Goal: Check status

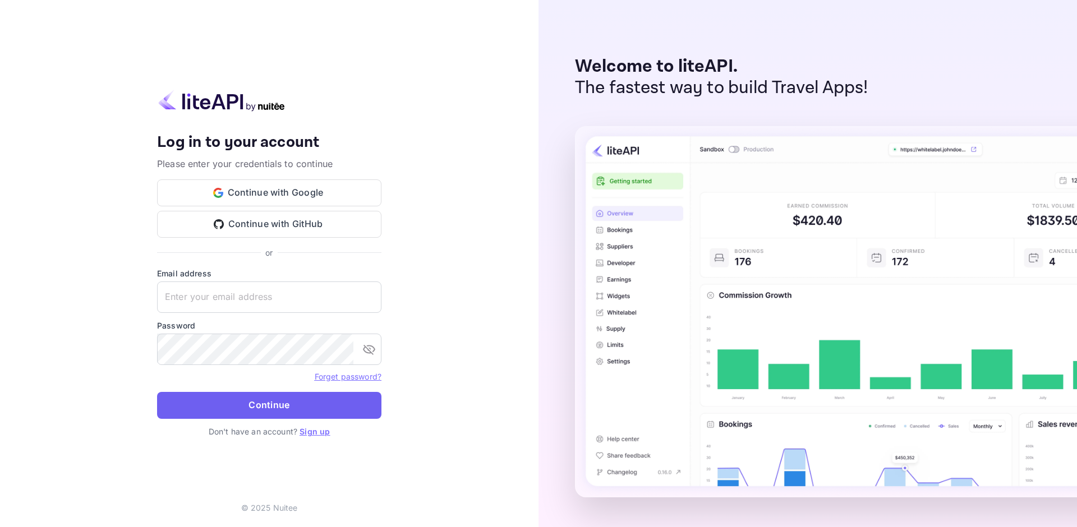
type input "[EMAIL_ADDRESS][DOMAIN_NAME]"
click at [260, 406] on button "Continue" at bounding box center [269, 405] width 224 height 27
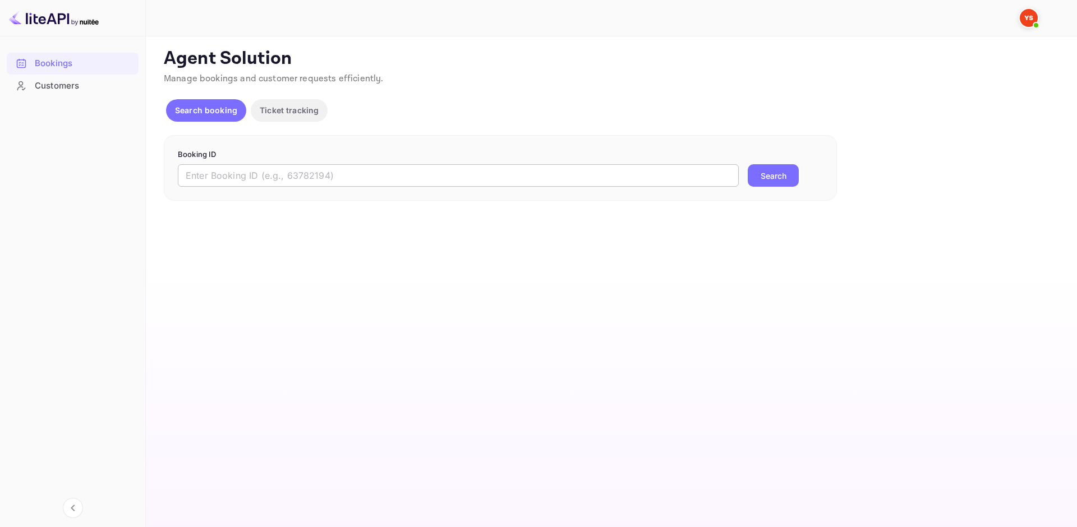
click at [255, 171] on input "text" at bounding box center [458, 175] width 561 height 22
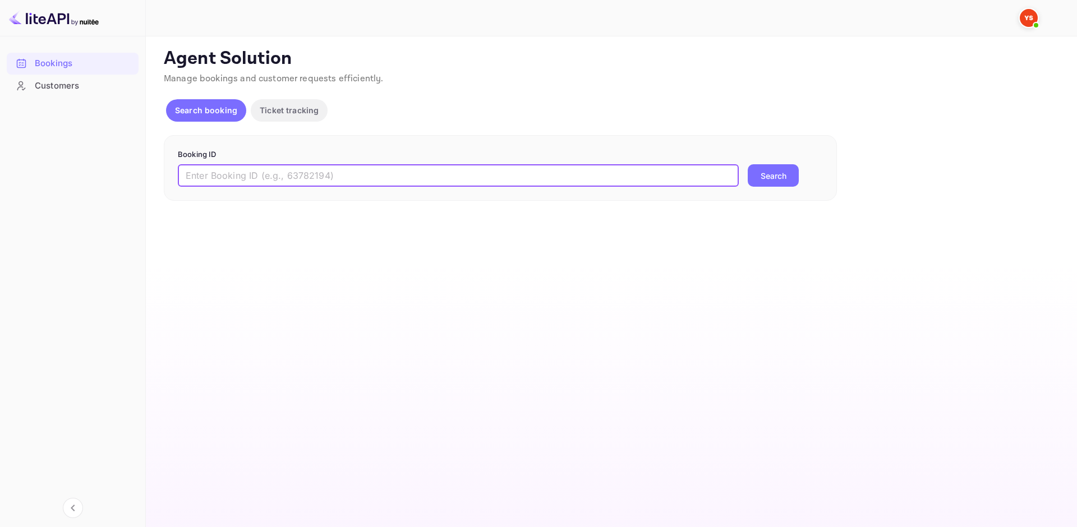
paste input "9507604"
type input "9507604"
click at [772, 179] on button "Search" at bounding box center [773, 175] width 51 height 22
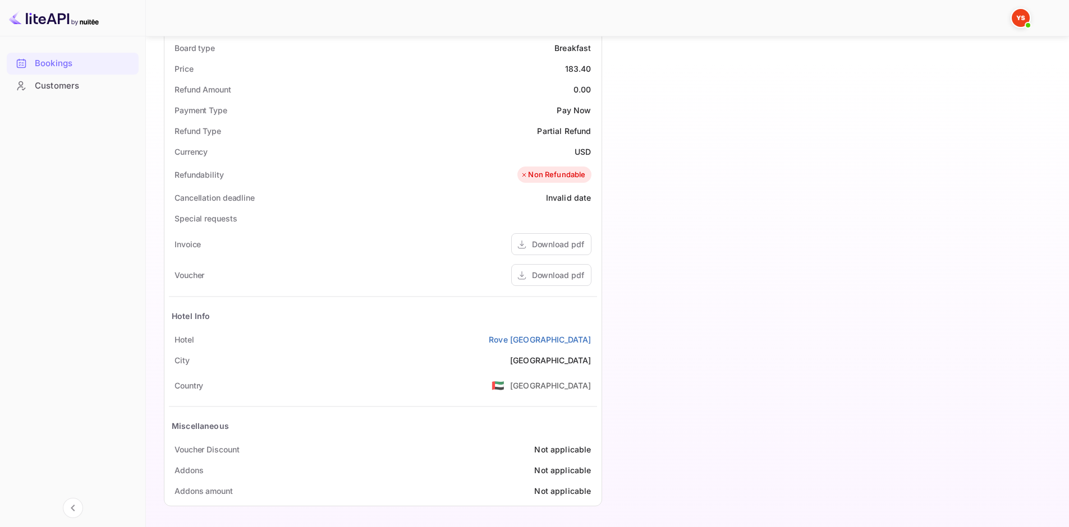
scroll to position [377, 0]
click at [532, 272] on div "Download pdf" at bounding box center [551, 275] width 80 height 22
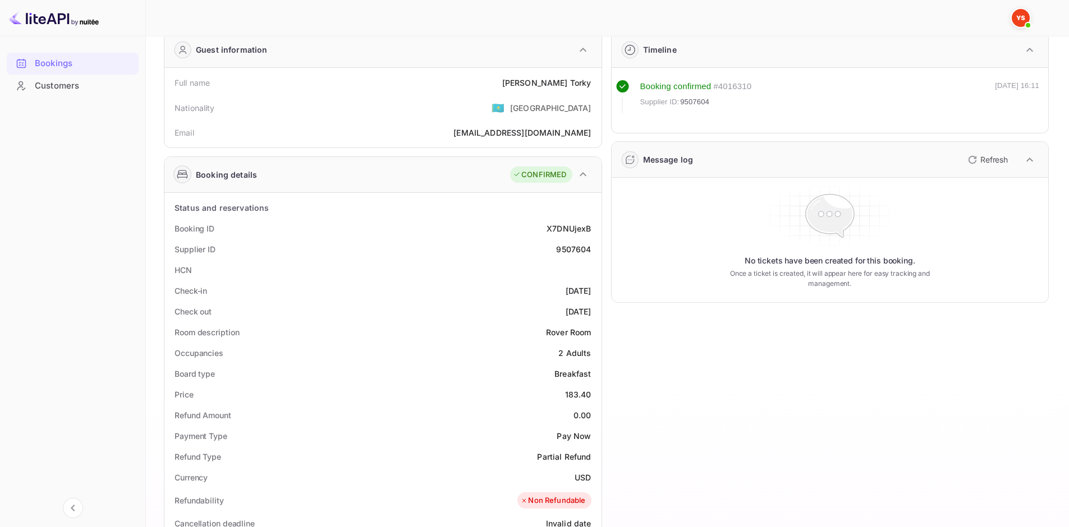
scroll to position [0, 0]
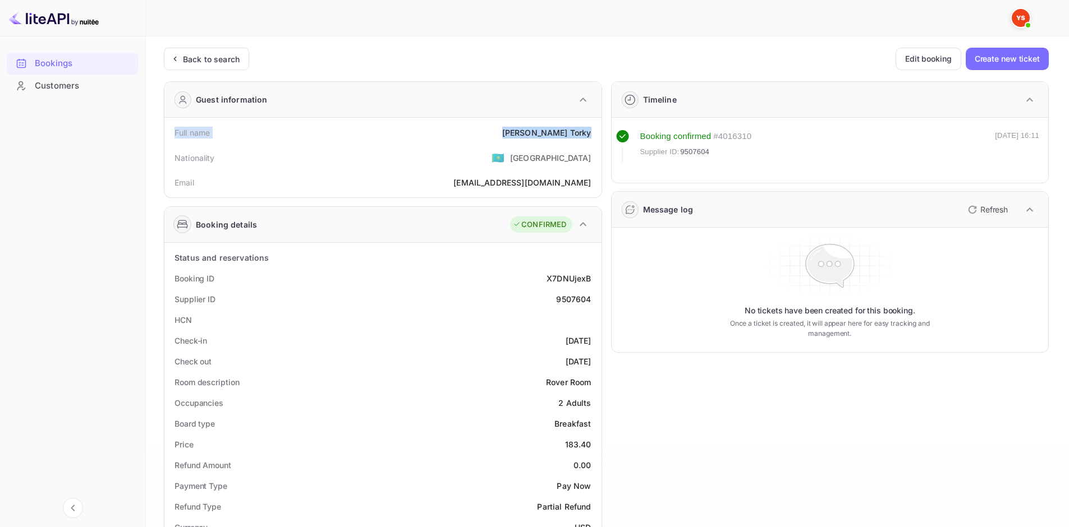
drag, startPoint x: 169, startPoint y: 131, endPoint x: 594, endPoint y: 134, distance: 424.8
click at [594, 134] on div "Full name [PERSON_NAME]" at bounding box center [383, 132] width 428 height 21
copy div "Full name [PERSON_NAME]"
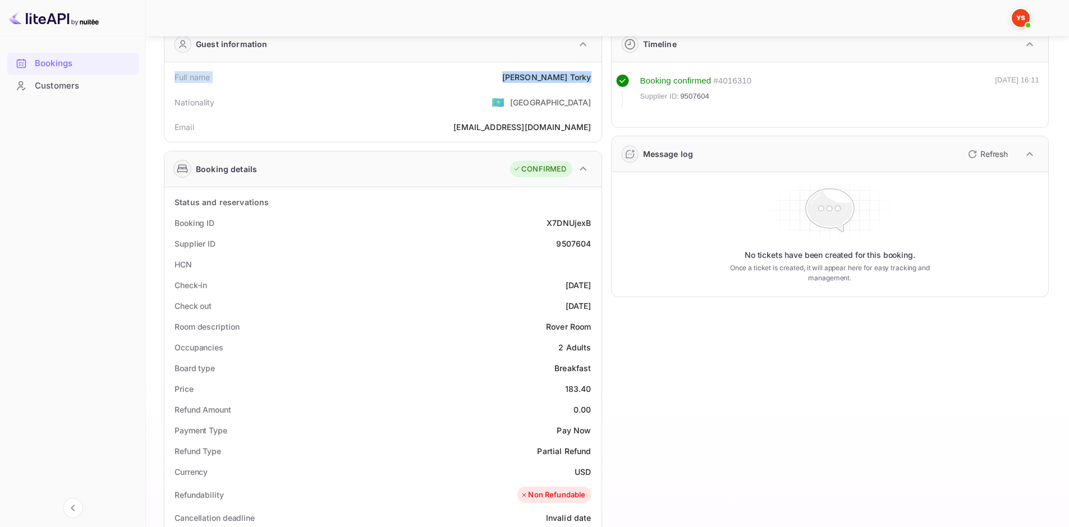
scroll to position [56, 0]
drag, startPoint x: 173, startPoint y: 221, endPoint x: 590, endPoint y: 245, distance: 418.2
click at [590, 245] on div "Status and reservations Booking ID X7DNUjexB Supplier ID 9507604 HCN Check-in […" at bounding box center [383, 506] width 428 height 630
copy div "Booking ID X7DNUjexB Supplier ID 9507604"
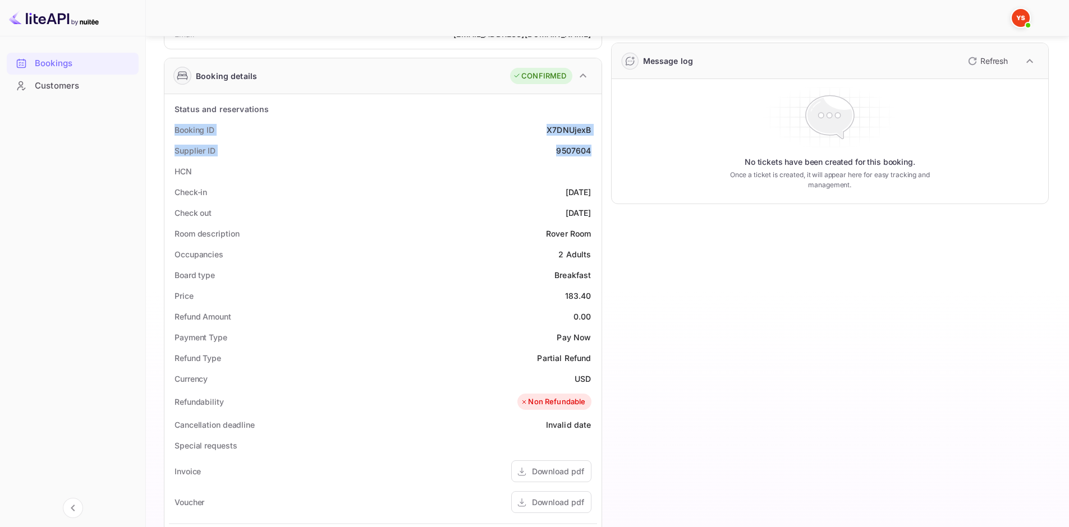
scroll to position [168, 0]
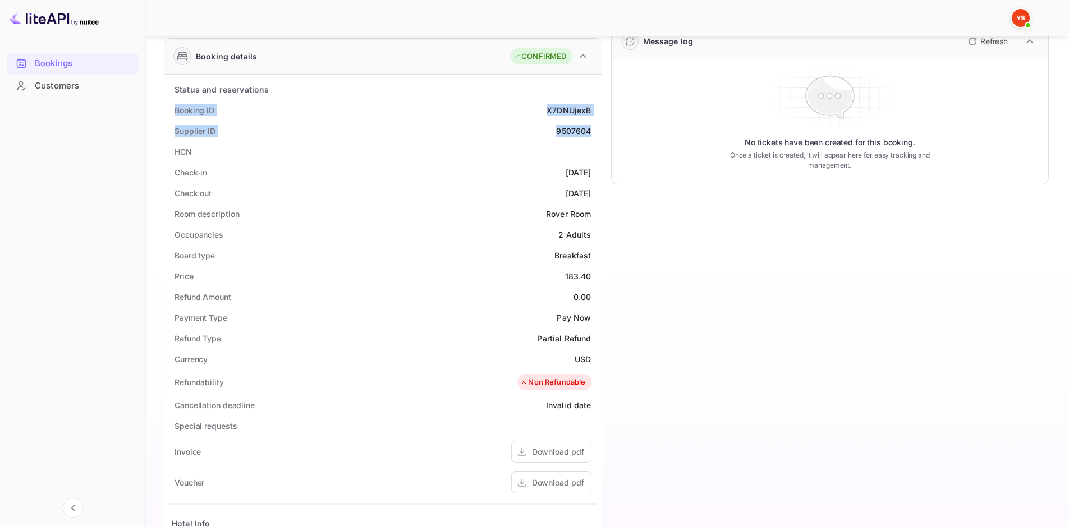
drag, startPoint x: 172, startPoint y: 169, endPoint x: 591, endPoint y: 195, distance: 420.0
click at [591, 195] on div "Status and reservations Booking ID X7DNUjexB Supplier ID 9507604 HCN Check-in […" at bounding box center [383, 394] width 428 height 630
copy div "Check-in [DATE] Check out [DATE]"
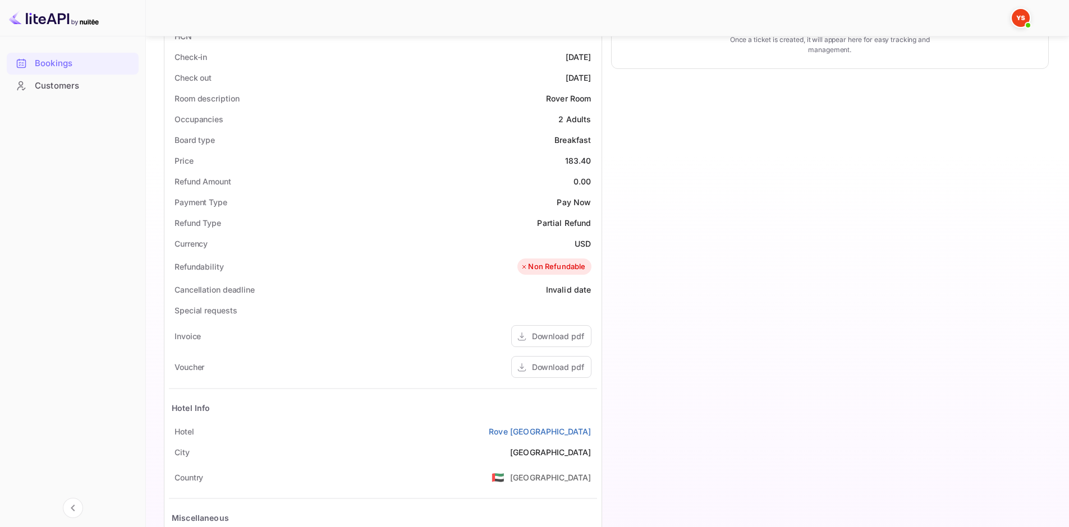
scroll to position [377, 0]
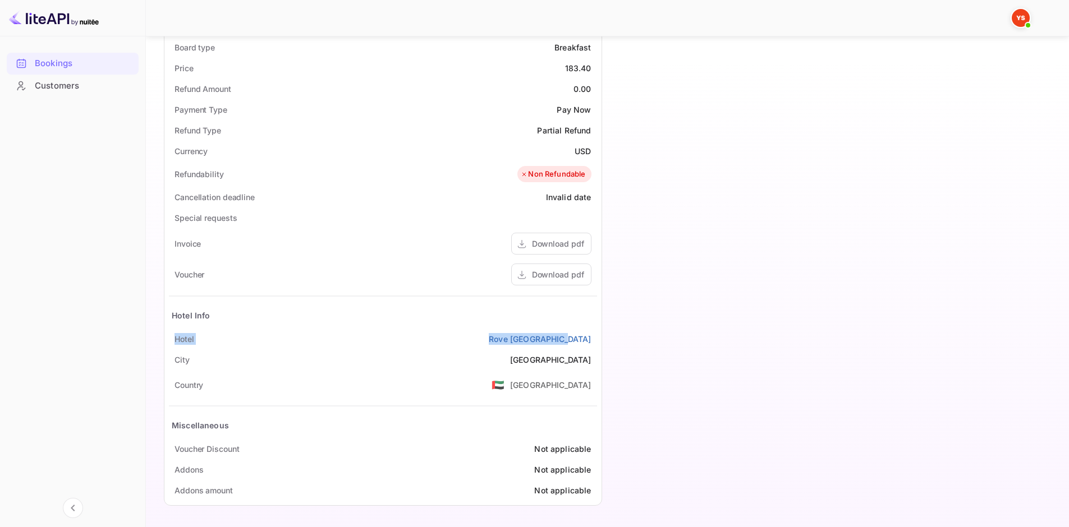
drag, startPoint x: 173, startPoint y: 337, endPoint x: 598, endPoint y: 342, distance: 424.8
click at [598, 342] on div "Status and reservations Booking ID X7DNUjexB Supplier ID 9507604 HCN Check-in […" at bounding box center [382, 185] width 437 height 639
copy div "Hotel [GEOGRAPHIC_DATA]"
